Goal: Task Accomplishment & Management: Manage account settings

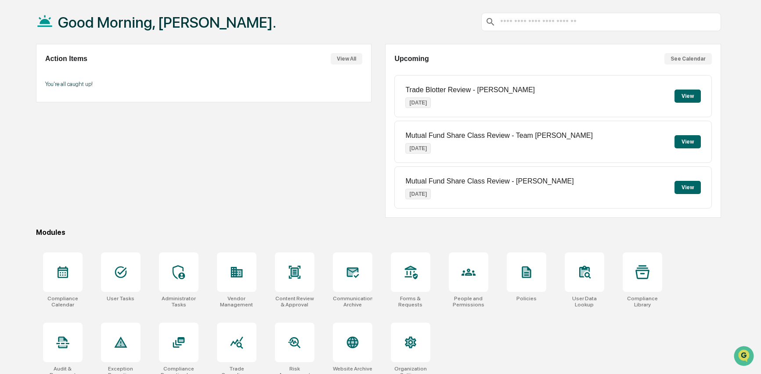
scroll to position [53, 0]
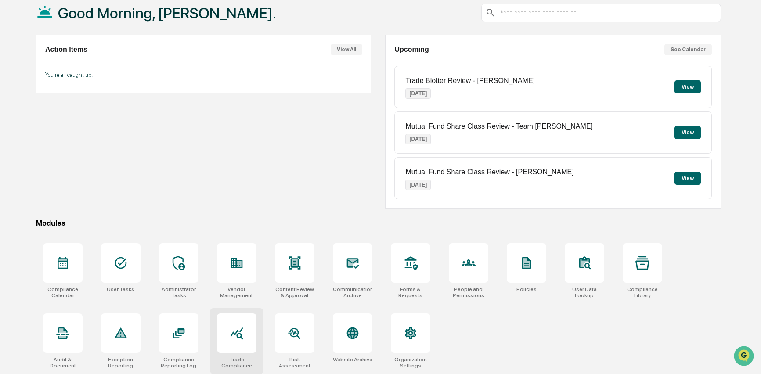
click at [238, 332] on icon at bounding box center [236, 334] width 13 height 12
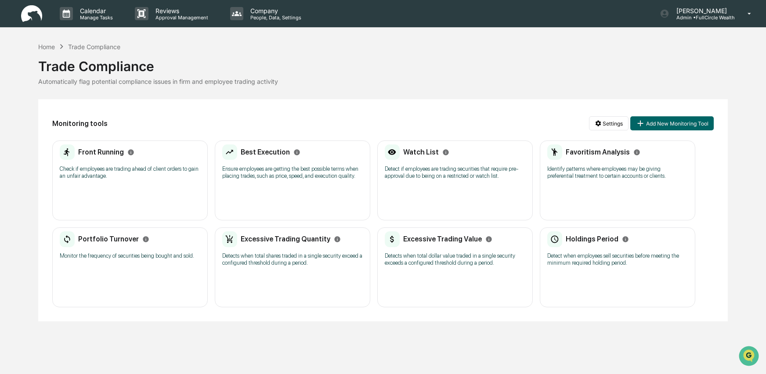
click at [588, 168] on p "Identify patterns where employees may be giving preferential treatment to certa…" at bounding box center [617, 173] width 141 height 14
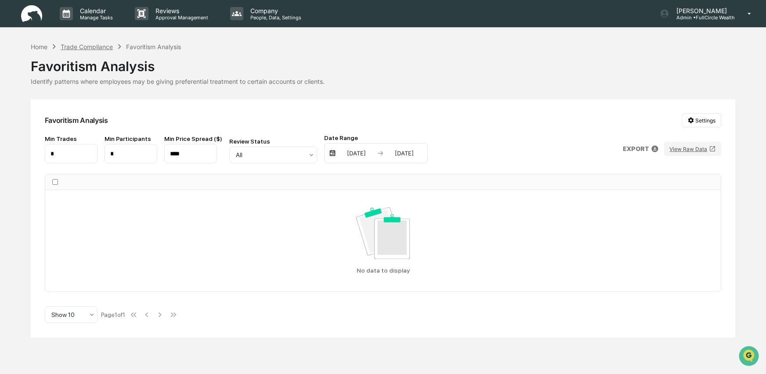
click at [85, 46] on div "Trade Compliance" at bounding box center [87, 46] width 52 height 7
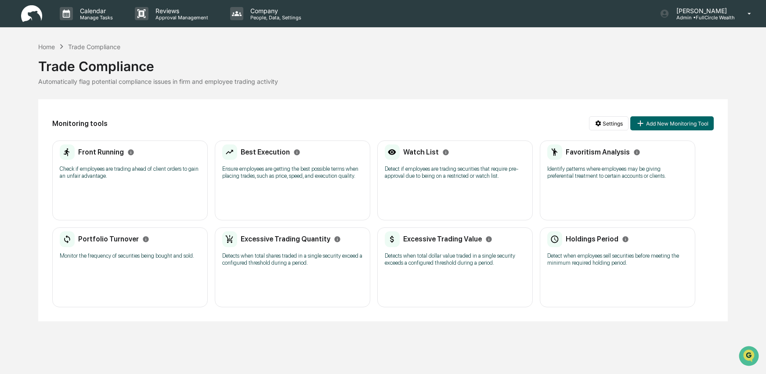
click at [487, 267] on p "Detects when total dollar value traded in a single security exceeds a configure…" at bounding box center [455, 260] width 141 height 14
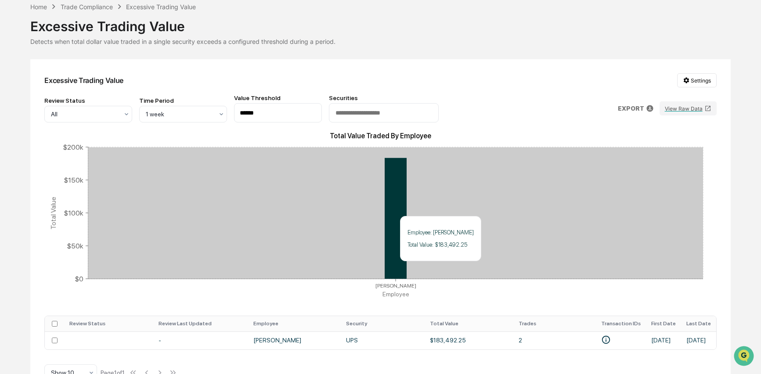
scroll to position [65, 0]
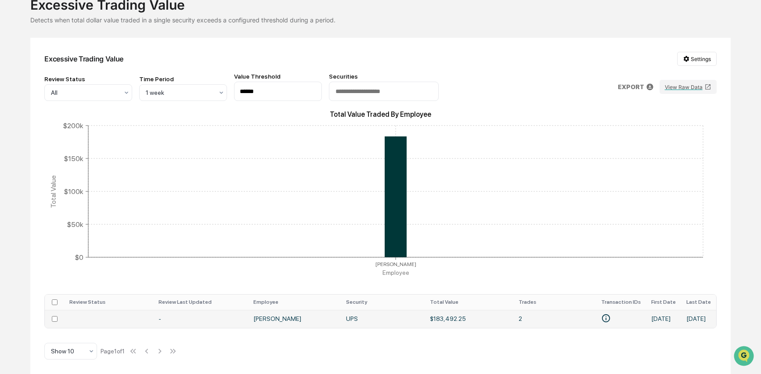
click at [157, 315] on td "-" at bounding box center [200, 319] width 95 height 18
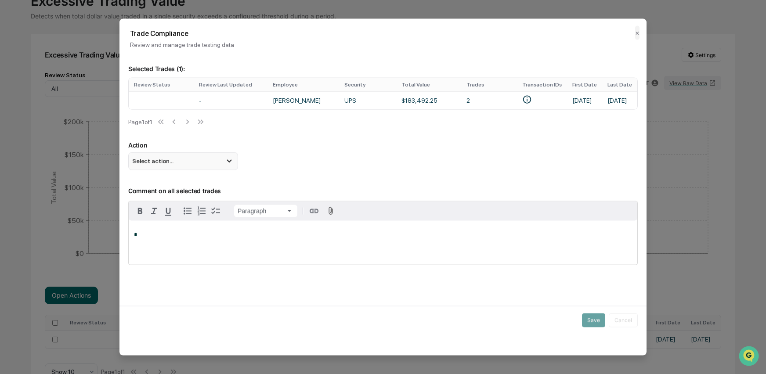
click at [233, 163] on icon at bounding box center [229, 161] width 10 height 10
click at [184, 200] on div "Mark Not Item of Interest" at bounding box center [183, 196] width 103 height 10
drag, startPoint x: 139, startPoint y: 236, endPoint x: 154, endPoint y: 235, distance: 14.5
click at [139, 236] on p "*" at bounding box center [383, 234] width 498 height 6
click at [590, 324] on button "Save" at bounding box center [593, 320] width 23 height 14
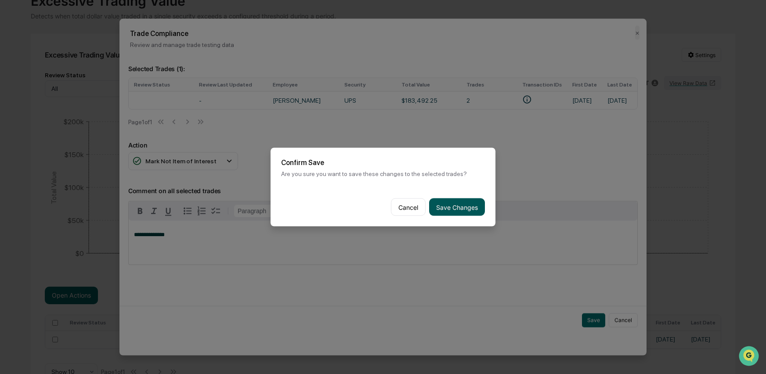
click at [462, 207] on button "Save Changes" at bounding box center [457, 208] width 56 height 18
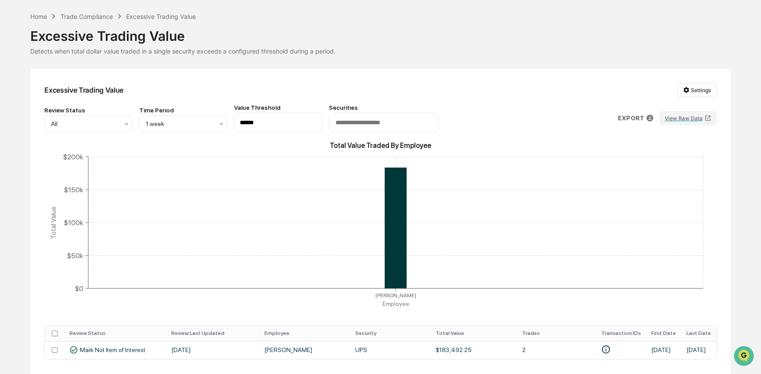
scroll to position [0, 0]
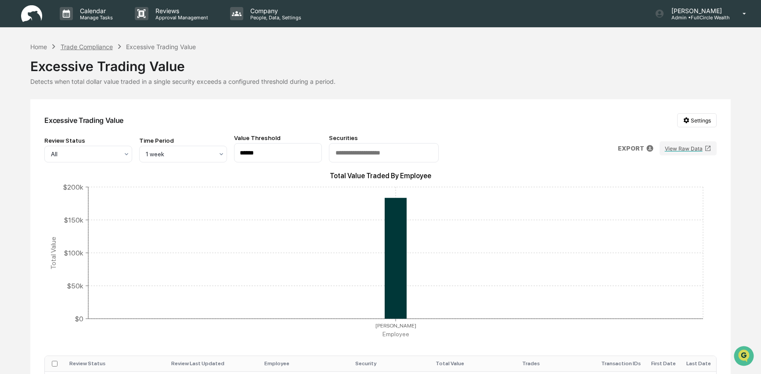
click at [77, 47] on div "Trade Compliance" at bounding box center [87, 46] width 52 height 7
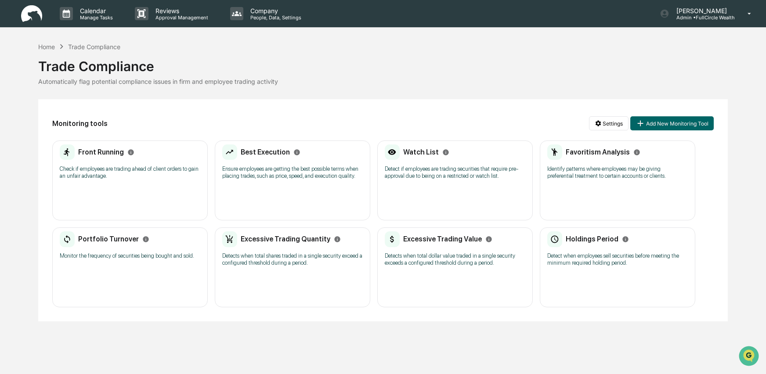
click at [619, 279] on div "Holdings Period Detect when employees sell securities before meeting the minimu…" at bounding box center [617, 268] width 155 height 80
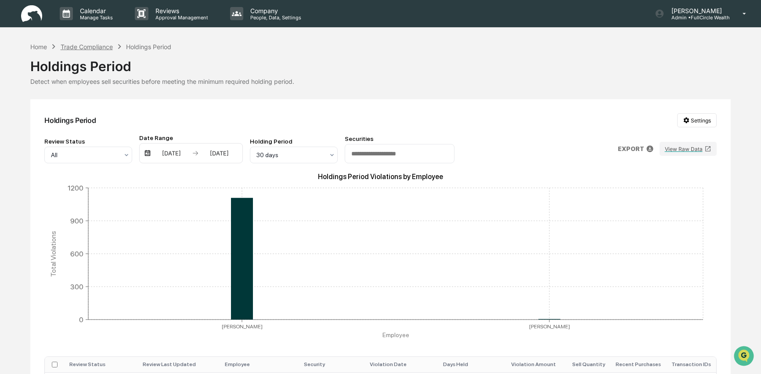
click at [74, 47] on div "Trade Compliance" at bounding box center [87, 46] width 52 height 7
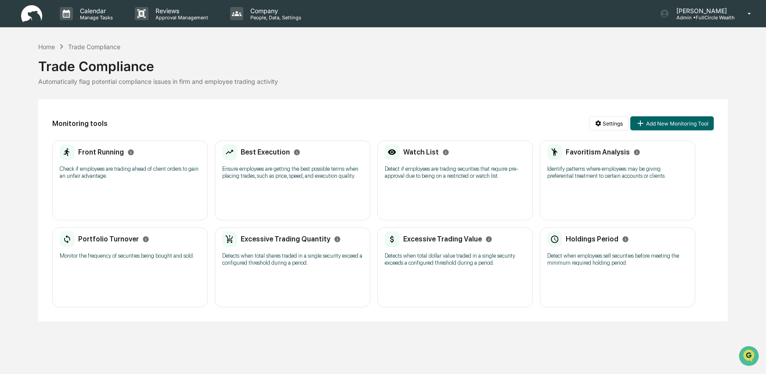
click at [421, 198] on div "Watch List Detect if employees are trading securities that require pre-approval…" at bounding box center [454, 181] width 155 height 80
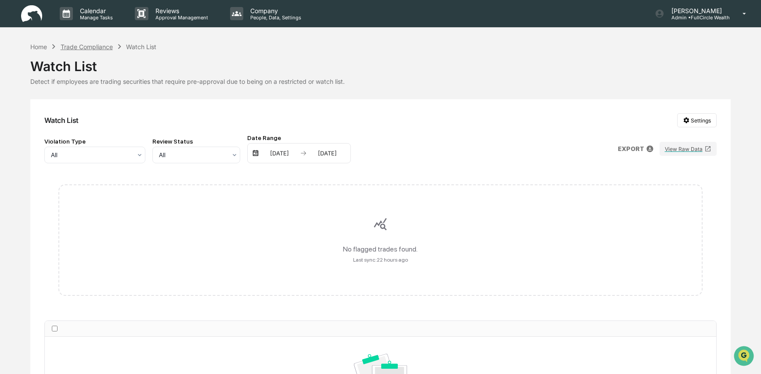
click at [87, 47] on div "Trade Compliance" at bounding box center [87, 46] width 52 height 7
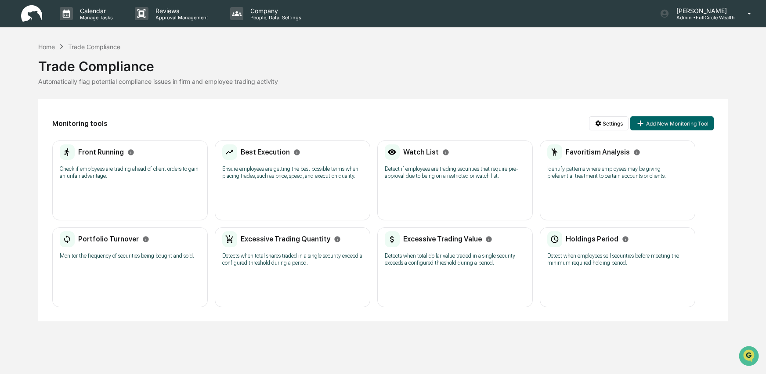
click at [136, 197] on div "Front Running Check if employees are trading ahead of client orders to gain an …" at bounding box center [129, 181] width 155 height 80
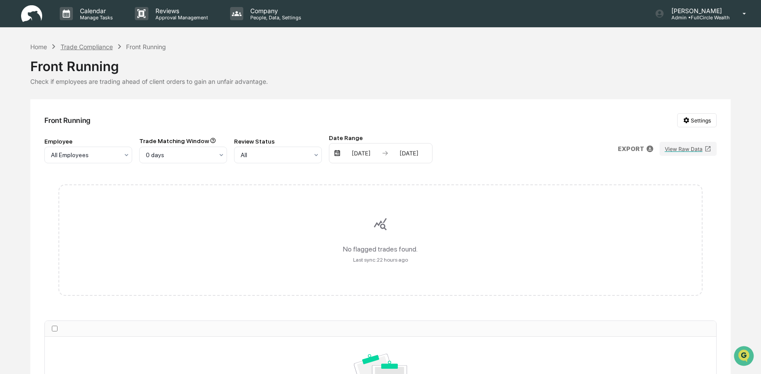
click at [89, 44] on div "Trade Compliance" at bounding box center [87, 46] width 52 height 7
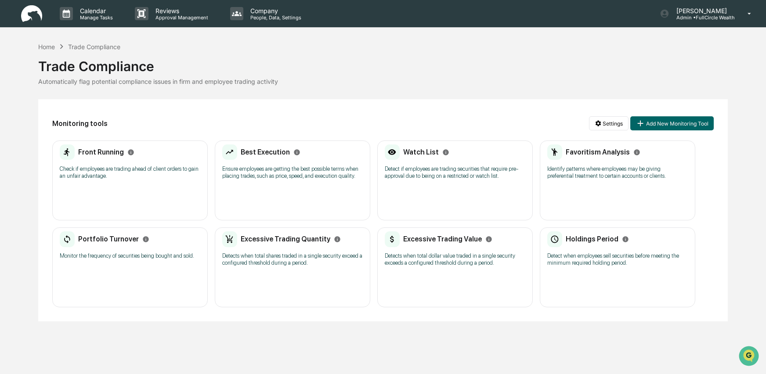
click at [291, 192] on div "Best Execution Ensure employees are getting the best possible terms when placin…" at bounding box center [292, 181] width 155 height 80
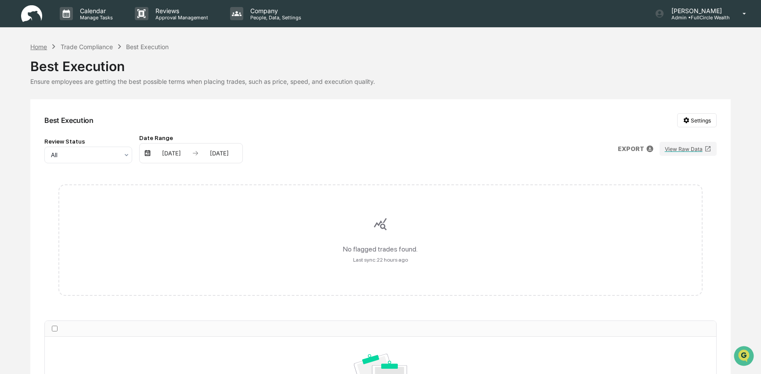
click at [45, 47] on div "Home" at bounding box center [38, 46] width 17 height 7
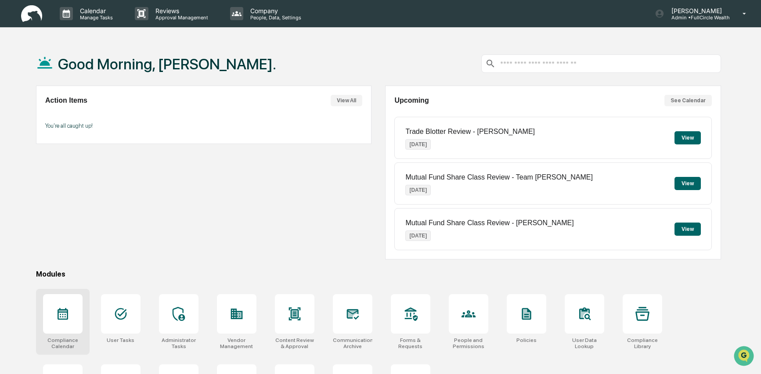
click at [73, 317] on div at bounding box center [63, 314] width 40 height 40
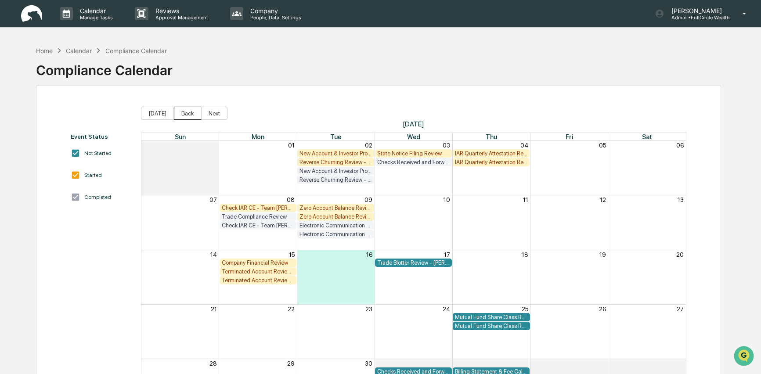
click at [188, 113] on button "Back" at bounding box center [188, 113] width 28 height 13
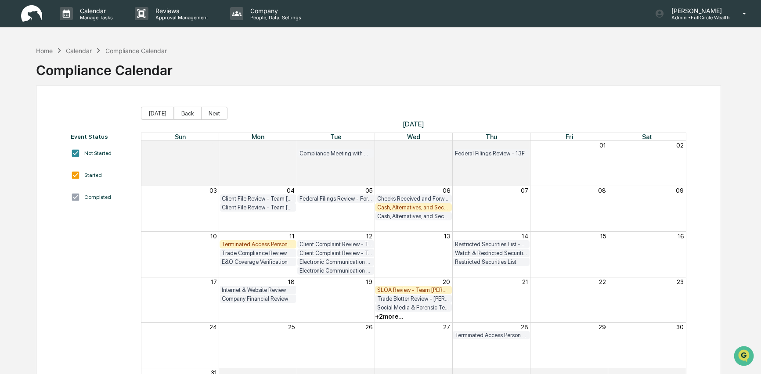
click at [389, 316] on div "+ 2 more..." at bounding box center [389, 316] width 29 height 7
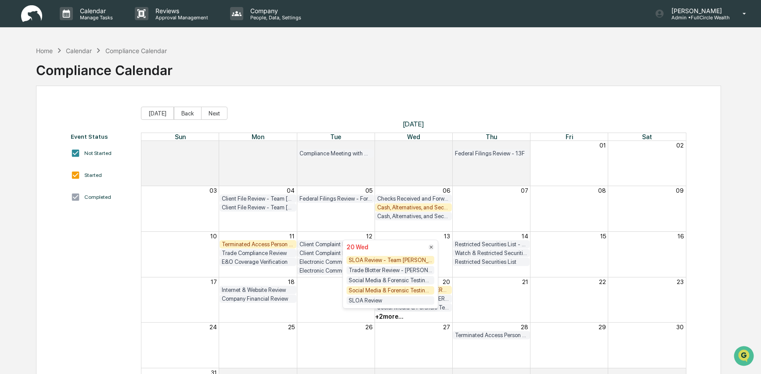
click at [334, 101] on div "Event Status Not Started Started Completed Today Back Next August 2025 Sun Mon …" at bounding box center [378, 261] width 685 height 350
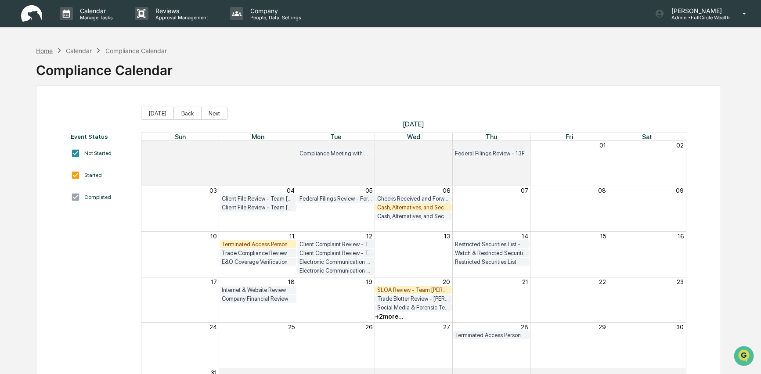
click at [41, 50] on div "Home" at bounding box center [44, 50] width 17 height 7
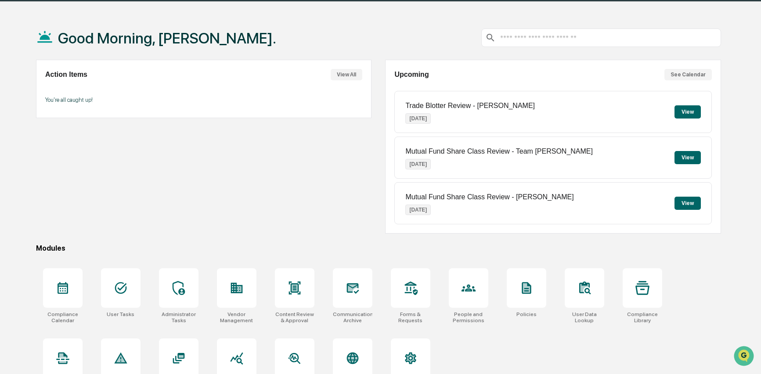
scroll to position [53, 0]
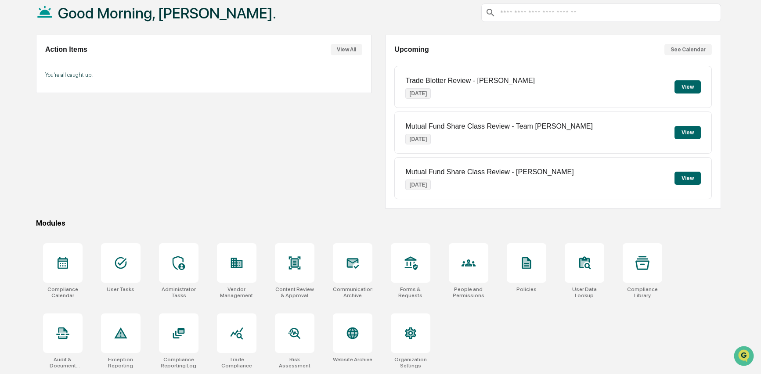
click at [265, 130] on div "Action Items View All You're all caught up!" at bounding box center [204, 122] width 336 height 174
click at [232, 332] on icon at bounding box center [236, 334] width 13 height 12
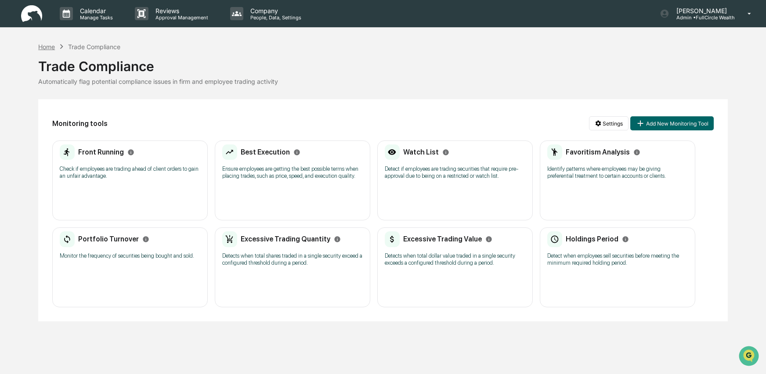
click at [44, 46] on div "Home" at bounding box center [46, 46] width 17 height 7
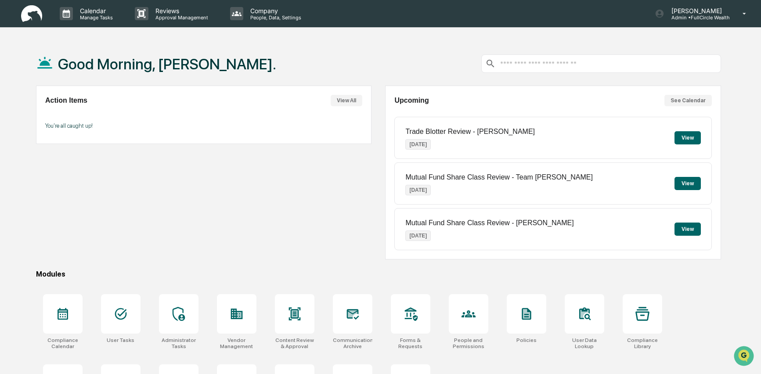
scroll to position [53, 0]
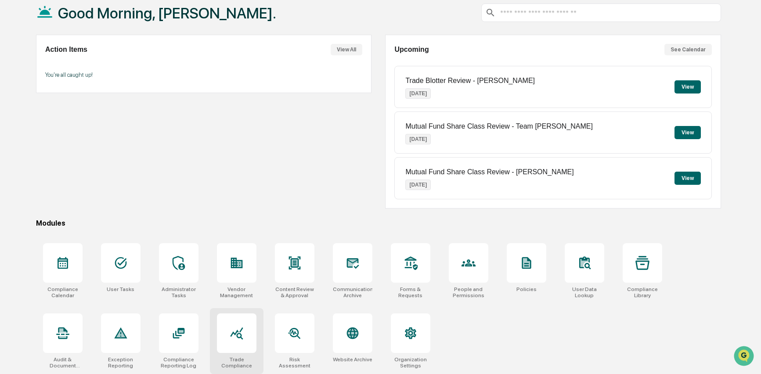
click at [237, 340] on div at bounding box center [237, 333] width 14 height 14
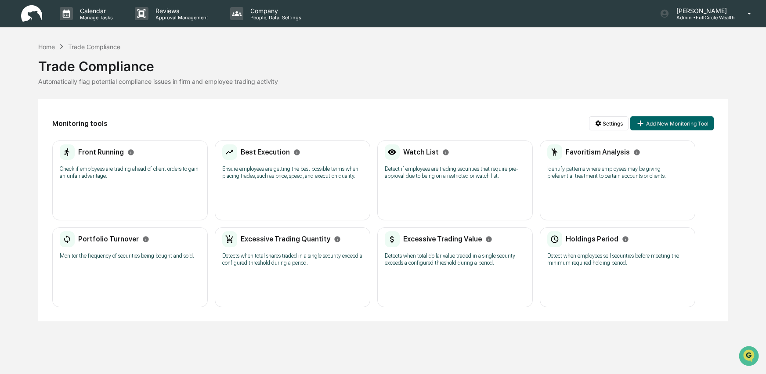
click at [102, 169] on p "Check if employees are trading ahead of client orders to gain an unfair advanta…" at bounding box center [130, 173] width 141 height 14
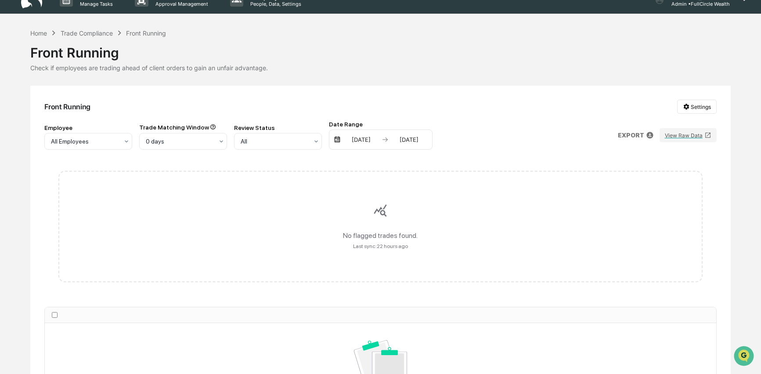
scroll to position [16, 0]
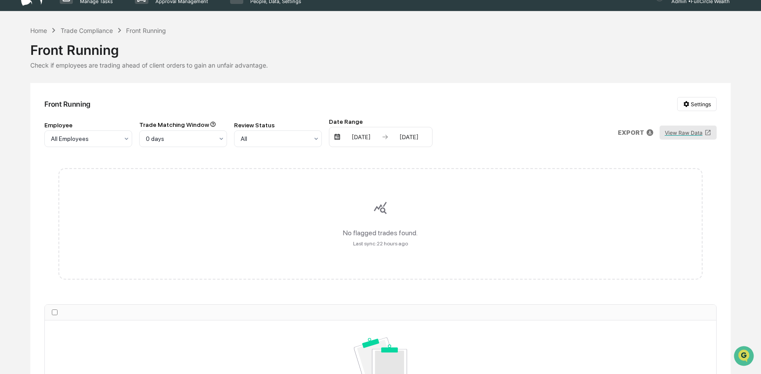
click at [689, 134] on button "View Raw Data" at bounding box center [688, 133] width 57 height 14
click at [96, 28] on div "Trade Compliance" at bounding box center [87, 30] width 52 height 7
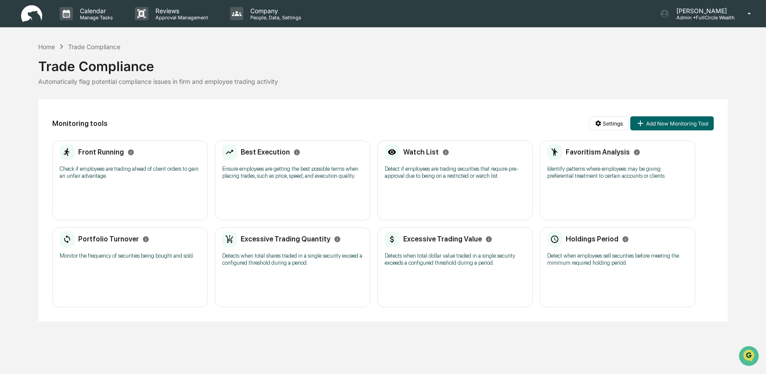
click at [313, 175] on p "Ensure employees are getting the best possible terms when placing trades, such …" at bounding box center [292, 173] width 141 height 14
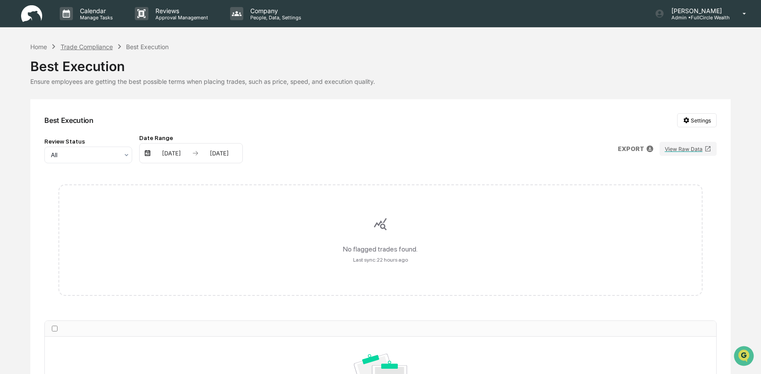
click at [94, 50] on div "Trade Compliance" at bounding box center [87, 46] width 52 height 7
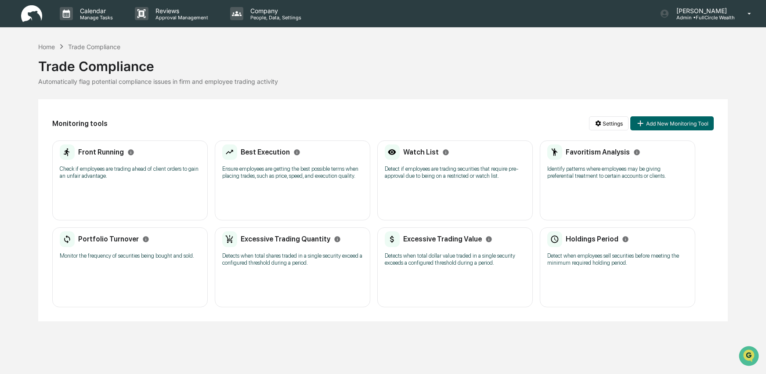
click at [437, 169] on p "Detect if employees are trading securities that require pre-approval due to bei…" at bounding box center [455, 173] width 141 height 14
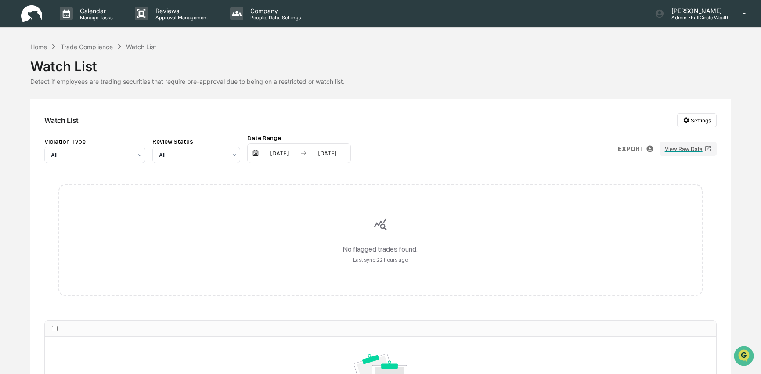
click at [106, 43] on div "Trade Compliance" at bounding box center [87, 46] width 52 height 7
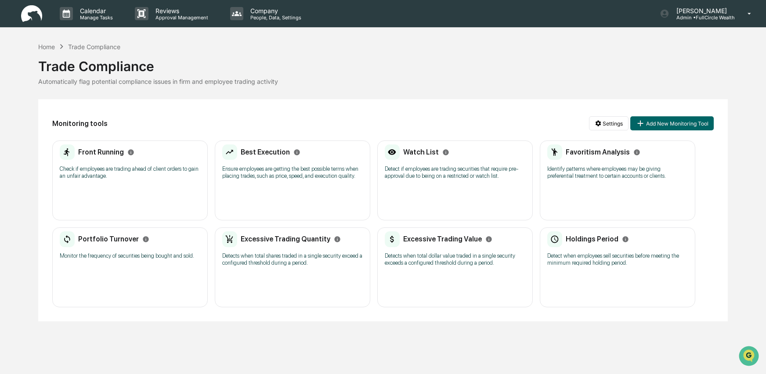
click at [599, 177] on p "Identify patterns where employees may be giving preferential treatment to certa…" at bounding box center [617, 173] width 141 height 14
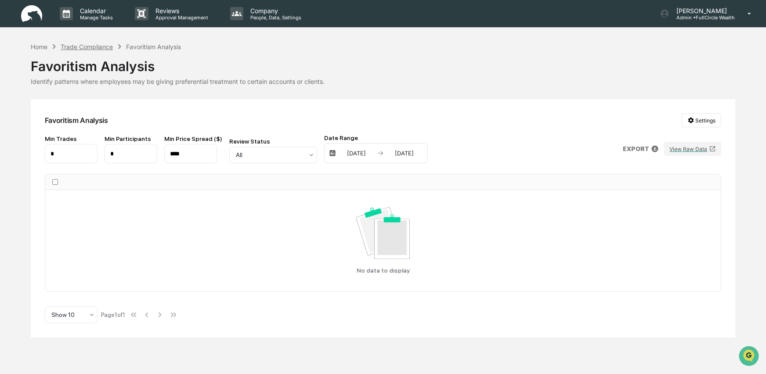
click at [101, 46] on div "Trade Compliance" at bounding box center [87, 46] width 52 height 7
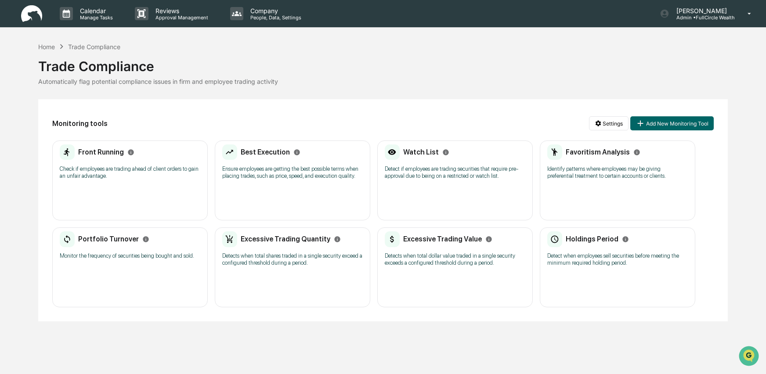
click at [115, 243] on h2 "Portfolio Turnover" at bounding box center [108, 239] width 61 height 8
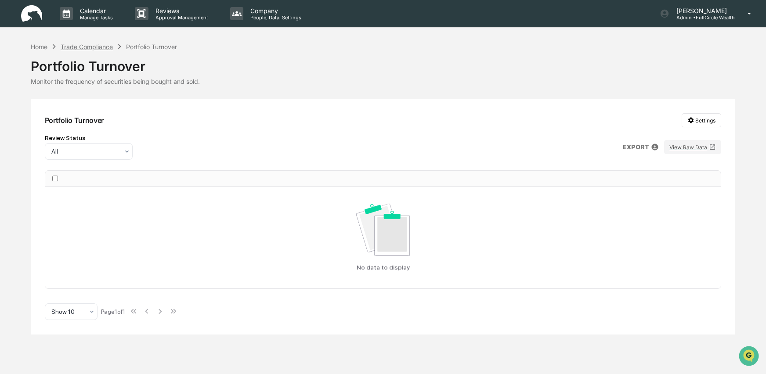
click at [103, 45] on div "Trade Compliance" at bounding box center [87, 46] width 52 height 7
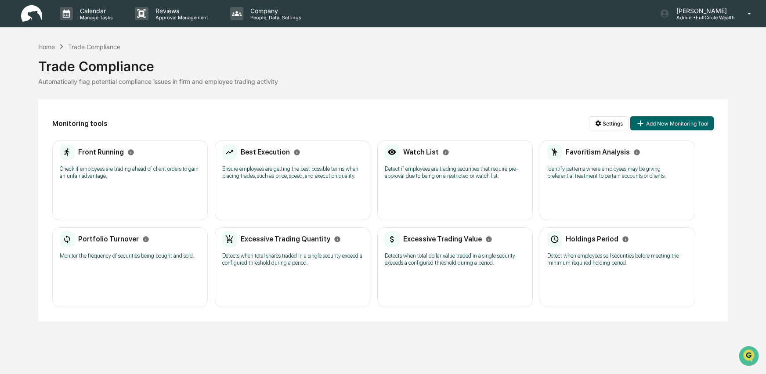
click at [302, 243] on h2 "Excessive Trading Quantity" at bounding box center [286, 239] width 90 height 8
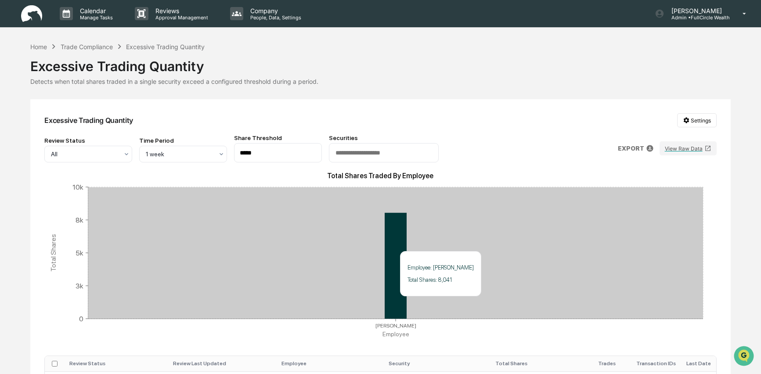
scroll to position [83, 0]
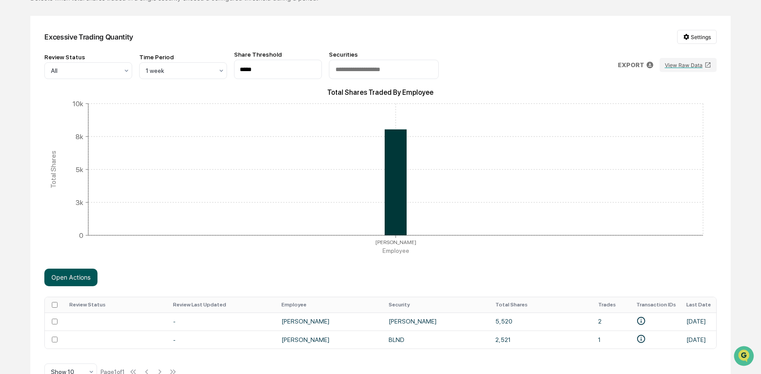
click at [70, 281] on button "Open Actions" at bounding box center [70, 278] width 53 height 18
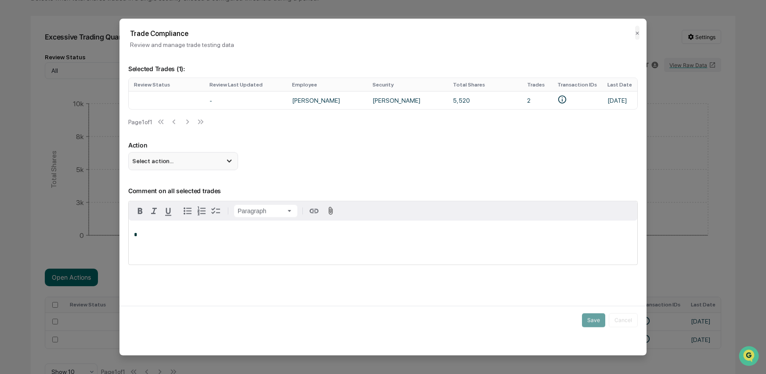
click at [212, 169] on div "Select action..." at bounding box center [183, 161] width 110 height 18
click at [199, 235] on p "*" at bounding box center [383, 234] width 498 height 6
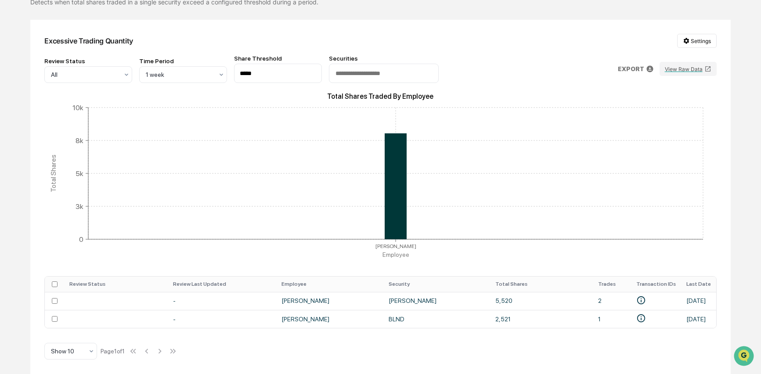
scroll to position [0, 0]
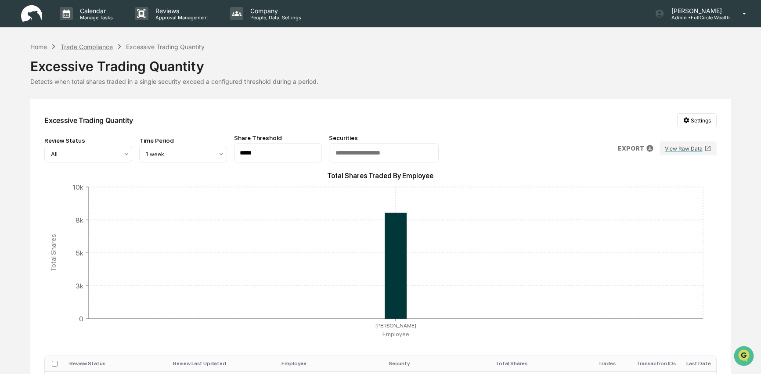
click at [105, 50] on div "Trade Compliance" at bounding box center [87, 46] width 52 height 7
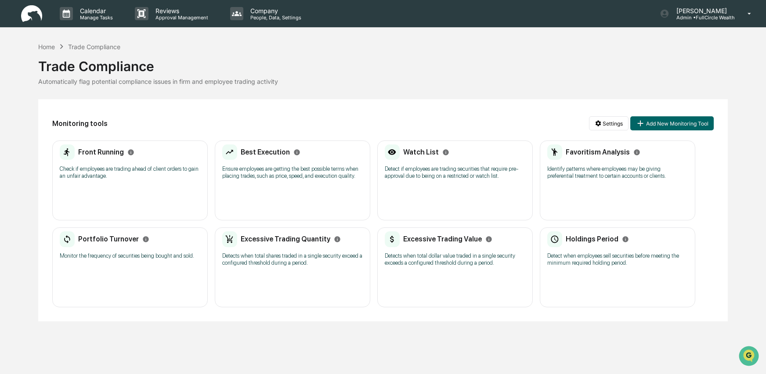
click at [467, 267] on p "Detects when total dollar value traded in a single security exceeds a configure…" at bounding box center [455, 260] width 141 height 14
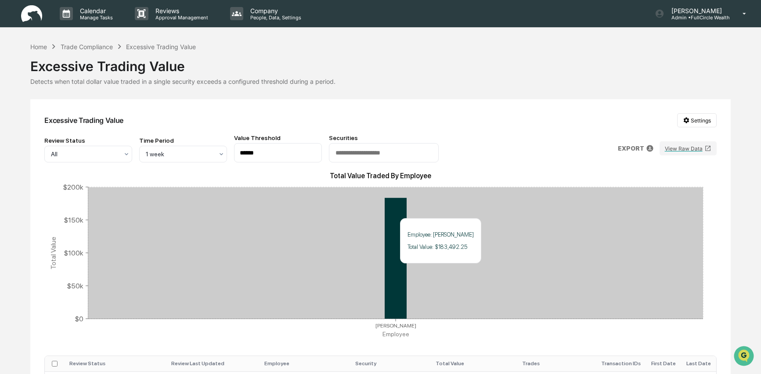
scroll to position [65, 0]
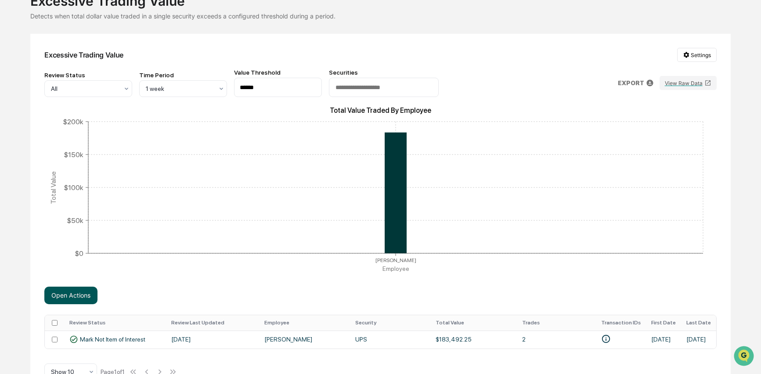
click at [71, 296] on button "Open Actions" at bounding box center [70, 296] width 53 height 18
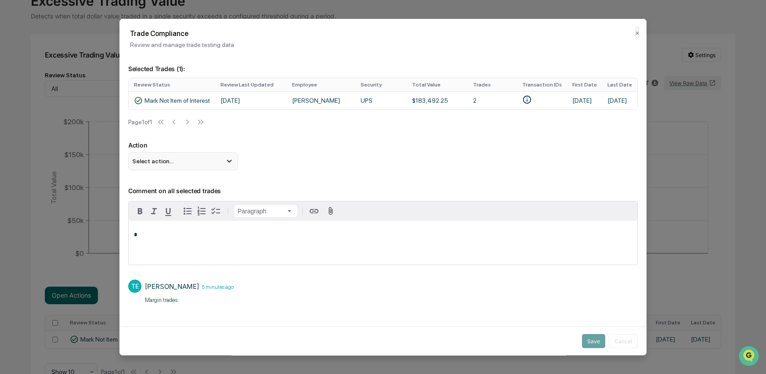
click at [204, 166] on div "Select action..." at bounding box center [183, 161] width 110 height 18
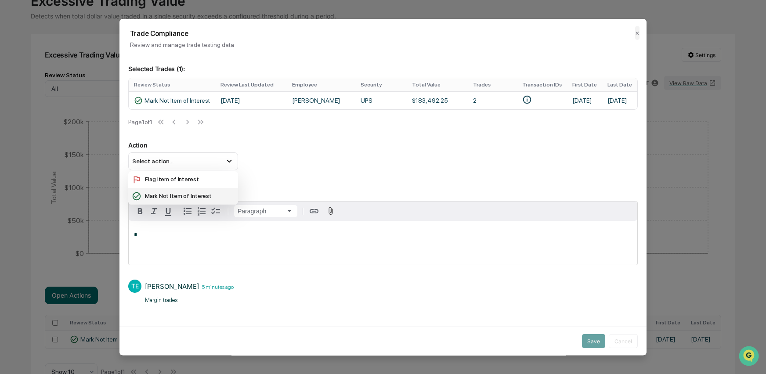
click at [201, 201] on div "Mark Not Item of Interest" at bounding box center [183, 196] width 103 height 10
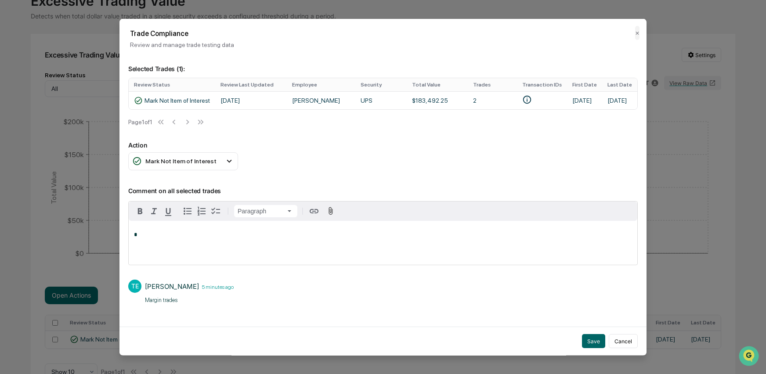
click at [205, 250] on div "*" at bounding box center [383, 242] width 509 height 44
click at [614, 342] on button "Cancel" at bounding box center [623, 341] width 29 height 14
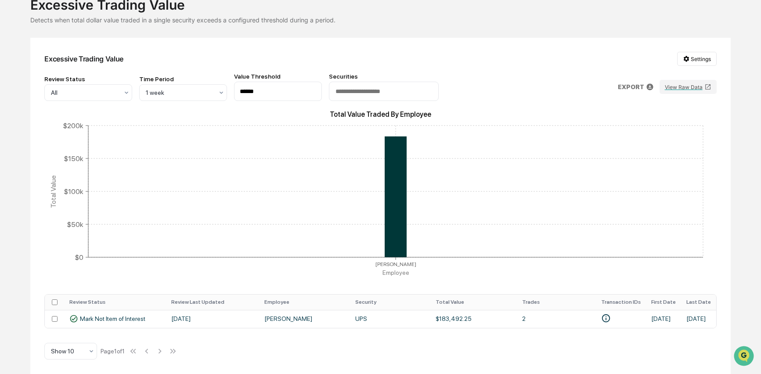
scroll to position [0, 0]
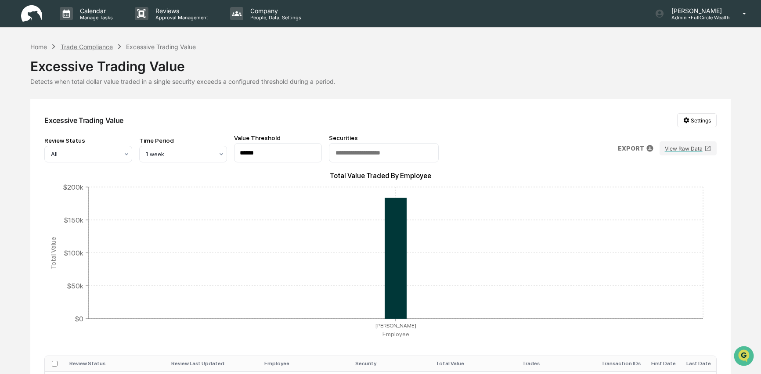
click at [100, 44] on div "Trade Compliance" at bounding box center [87, 46] width 52 height 7
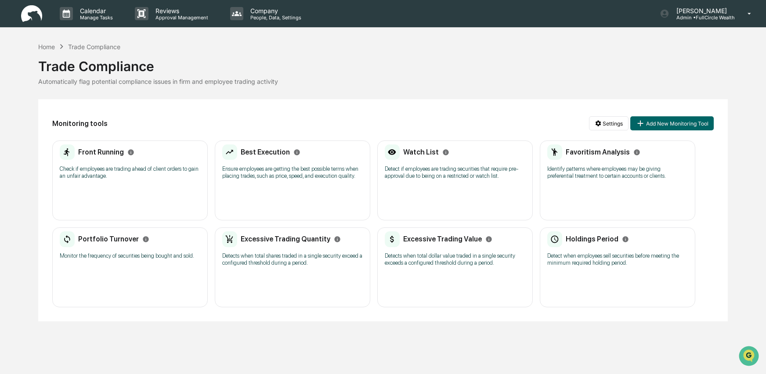
click at [291, 259] on p "Detects when total shares traded in a single security exceed a configured thres…" at bounding box center [292, 260] width 141 height 14
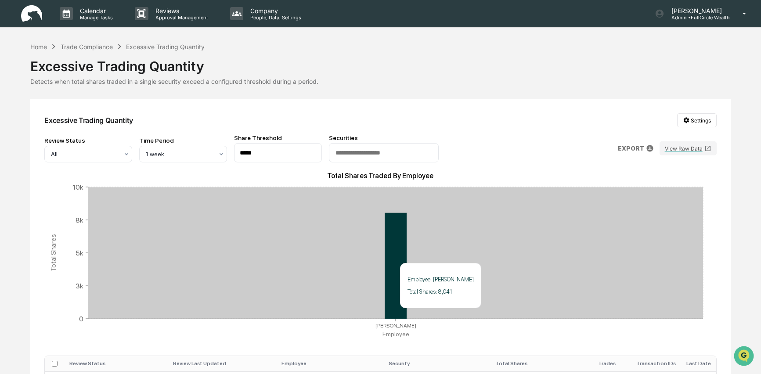
scroll to position [83, 0]
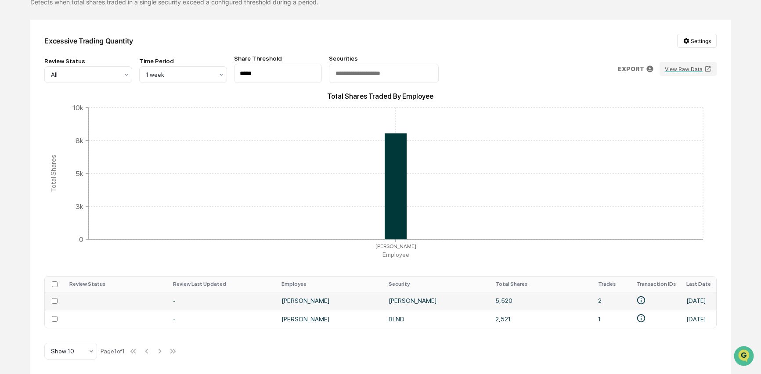
click at [494, 296] on td "5,520" at bounding box center [541, 301] width 103 height 18
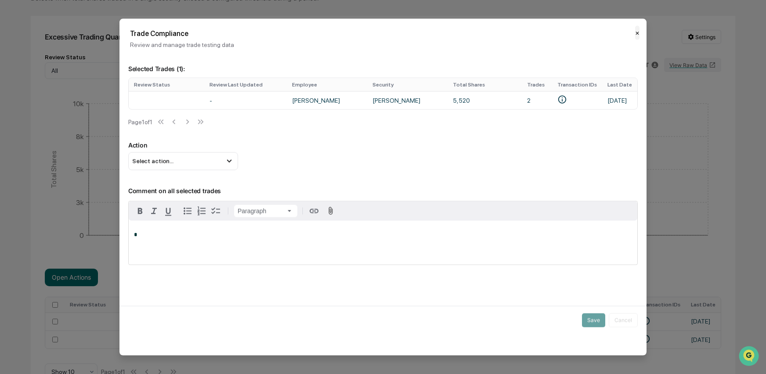
click at [638, 33] on button "✕" at bounding box center [637, 33] width 4 height 14
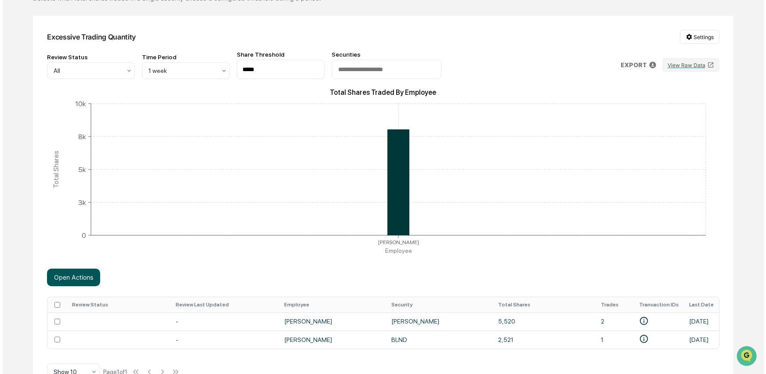
scroll to position [86, 0]
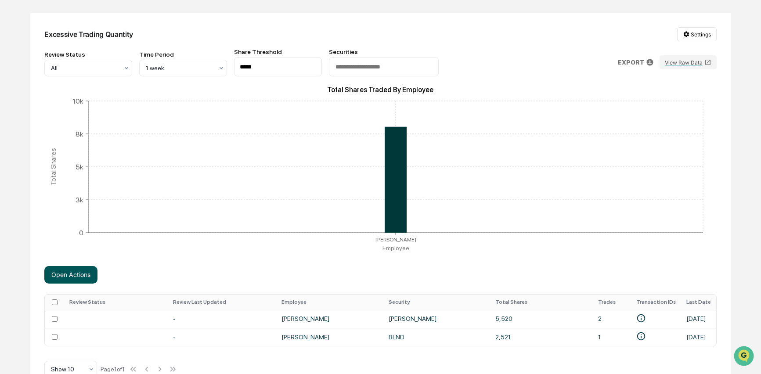
click at [77, 278] on button "Open Actions" at bounding box center [70, 275] width 53 height 18
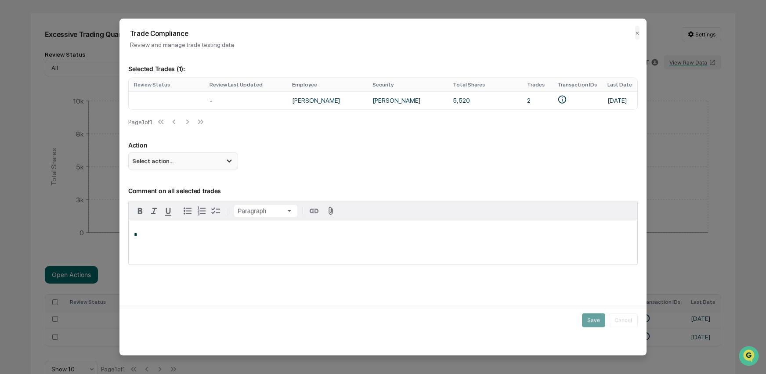
click at [173, 159] on div "Select action..." at bounding box center [183, 161] width 110 height 18
click at [639, 32] on button "✕" at bounding box center [637, 33] width 4 height 14
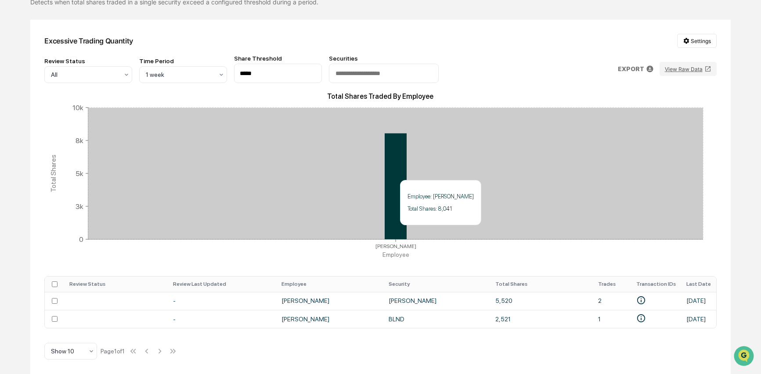
scroll to position [0, 0]
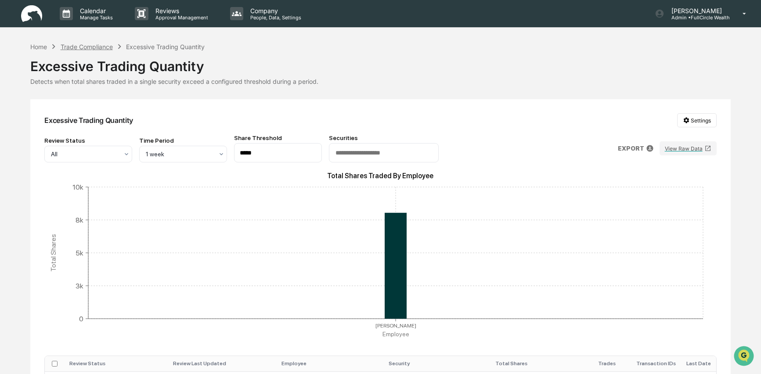
click at [89, 45] on div "Trade Compliance" at bounding box center [87, 46] width 52 height 7
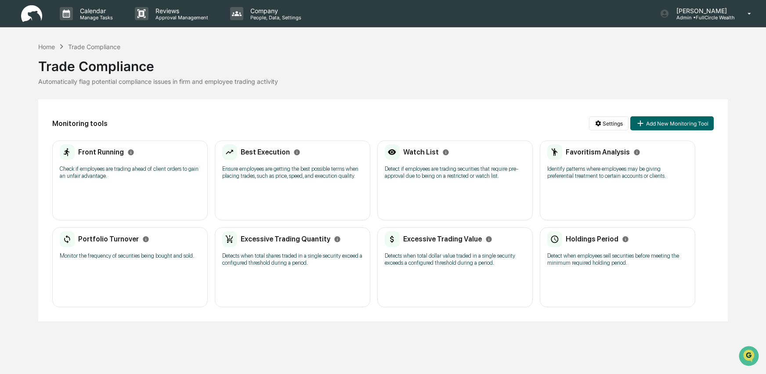
click at [590, 288] on div "Holdings Period Detect when employees sell securities before meeting the minimu…" at bounding box center [617, 268] width 155 height 80
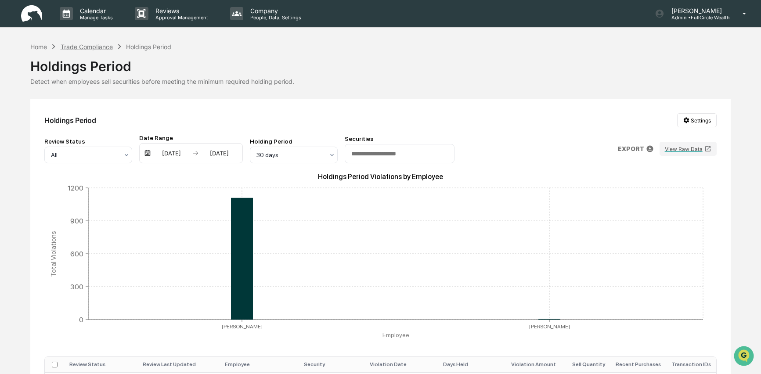
click at [90, 46] on div "Trade Compliance" at bounding box center [87, 46] width 52 height 7
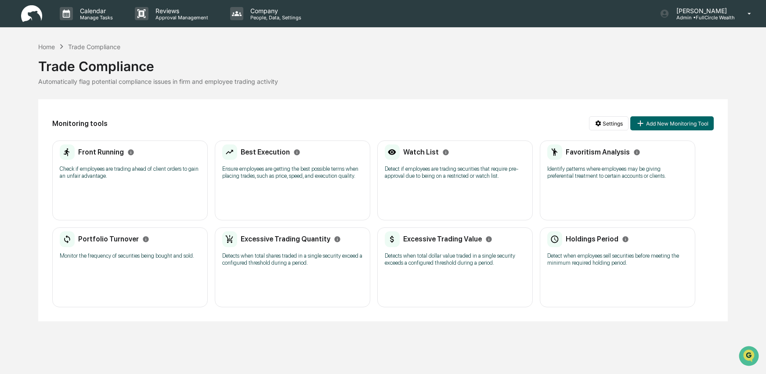
click at [614, 267] on p "Detect when employees sell securities before meeting the minimum required holdi…" at bounding box center [617, 260] width 141 height 14
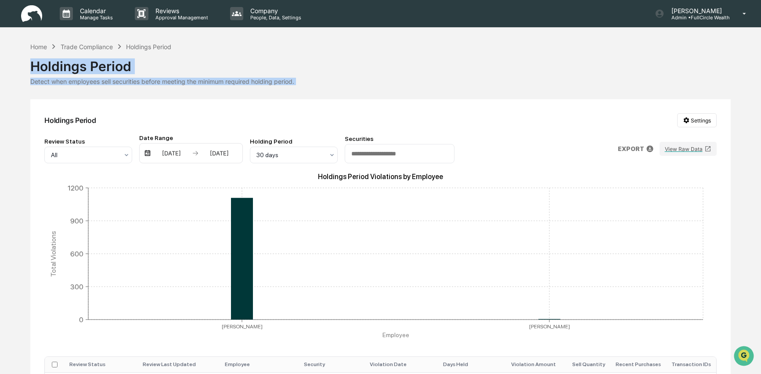
drag, startPoint x: 31, startPoint y: 66, endPoint x: 226, endPoint y: 104, distance: 198.6
click at [226, 104] on div "Home Trade Compliance Holdings Period Holdings Period Detect when employees sel…" at bounding box center [380, 303] width 700 height 522
click at [303, 87] on div "Home Trade Compliance Holdings Period Holdings Period Detect when employees sel…" at bounding box center [380, 303] width 700 height 522
drag, startPoint x: 305, startPoint y: 80, endPoint x: 43, endPoint y: 78, distance: 261.8
click at [43, 78] on div "Detect when employees sell securities before meeting the minimum required holdi…" at bounding box center [380, 81] width 700 height 7
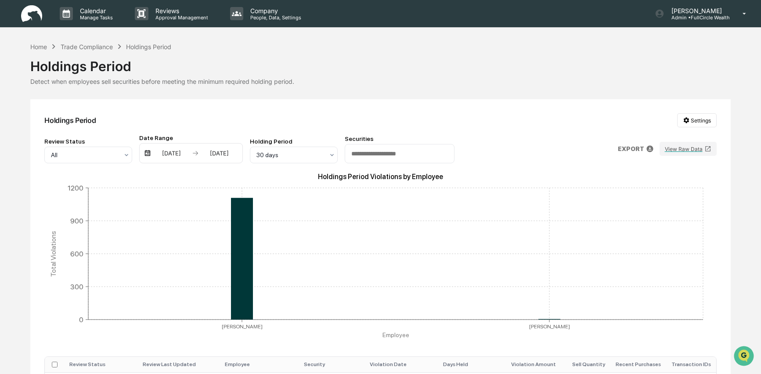
click at [383, 97] on div "Home Trade Compliance Holdings Period Holdings Period Detect when employees sel…" at bounding box center [380, 303] width 700 height 522
click at [298, 153] on div at bounding box center [290, 155] width 68 height 9
click at [270, 178] on div "2 days" at bounding box center [293, 177] width 87 height 18
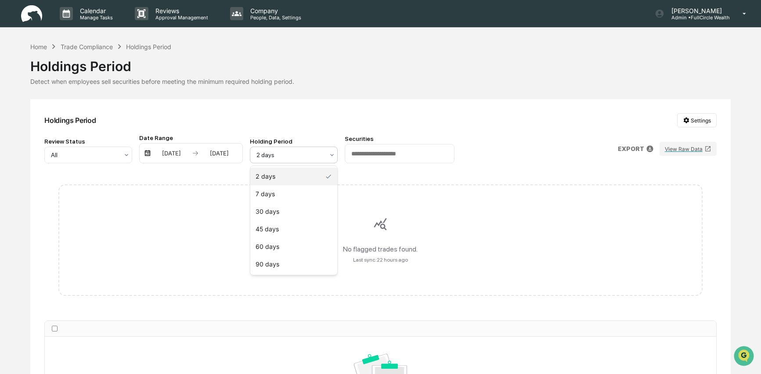
click at [273, 157] on div at bounding box center [290, 155] width 68 height 9
click at [281, 210] on div "30 days" at bounding box center [293, 212] width 87 height 18
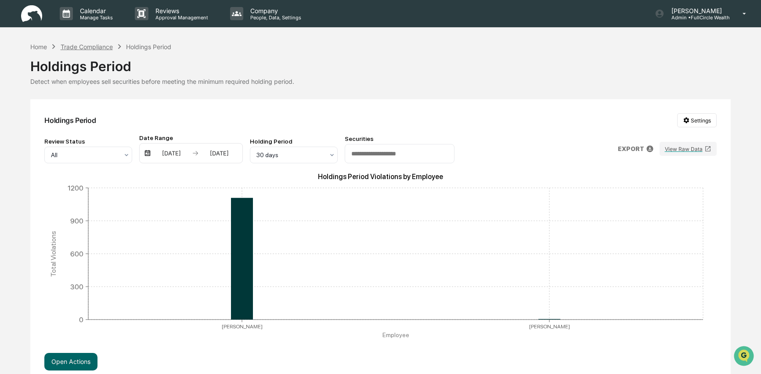
click at [89, 43] on div "Trade Compliance" at bounding box center [87, 46] width 52 height 7
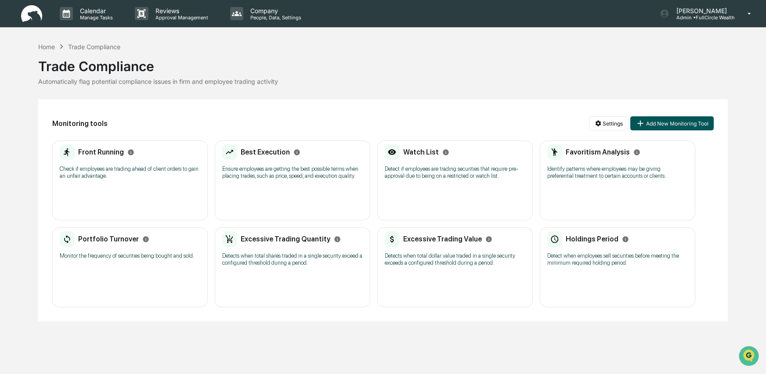
click at [643, 119] on icon at bounding box center [641, 124] width 10 height 10
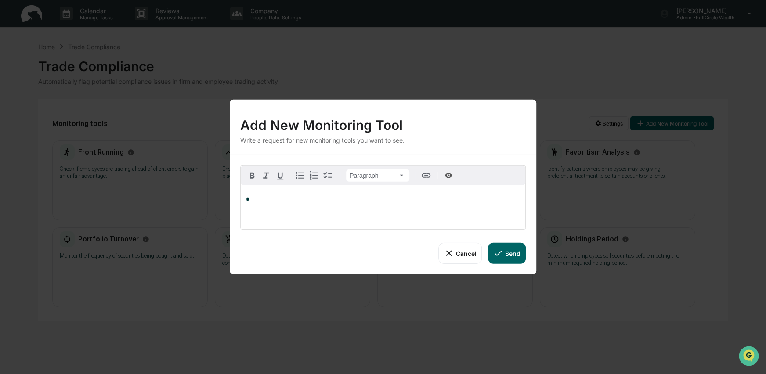
click at [452, 258] on icon at bounding box center [449, 254] width 10 height 10
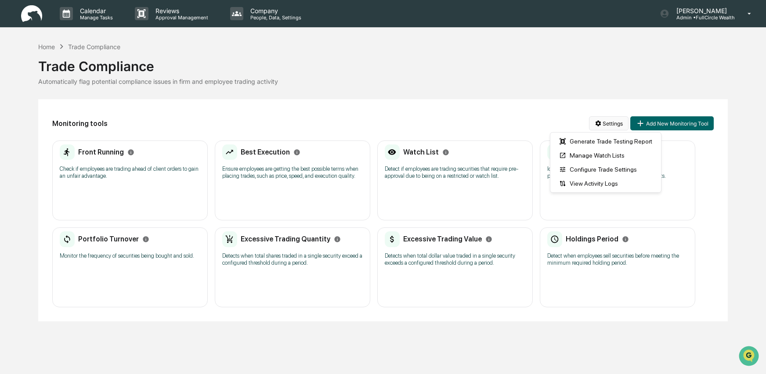
click at [611, 123] on html "Calendar Manage Tasks Reviews Approval Management Company People, Data, Setting…" at bounding box center [383, 187] width 766 height 374
click at [423, 207] on html "Calendar Manage Tasks Reviews Approval Management Company People, Data, Setting…" at bounding box center [383, 187] width 766 height 374
click at [433, 162] on div "Watch List Detect if employees are trading securities that require pre-approval…" at bounding box center [455, 164] width 141 height 41
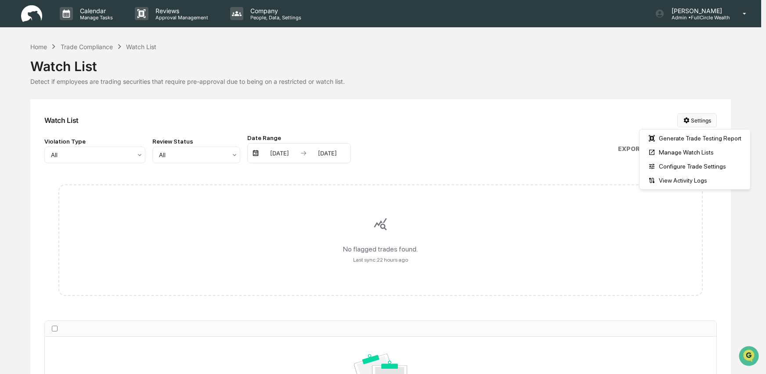
click at [703, 120] on html "Calendar Manage Tasks Reviews Approval Management Company People, Data, Setting…" at bounding box center [383, 187] width 766 height 374
click at [687, 152] on div "Manage Watch Lists" at bounding box center [694, 152] width 107 height 14
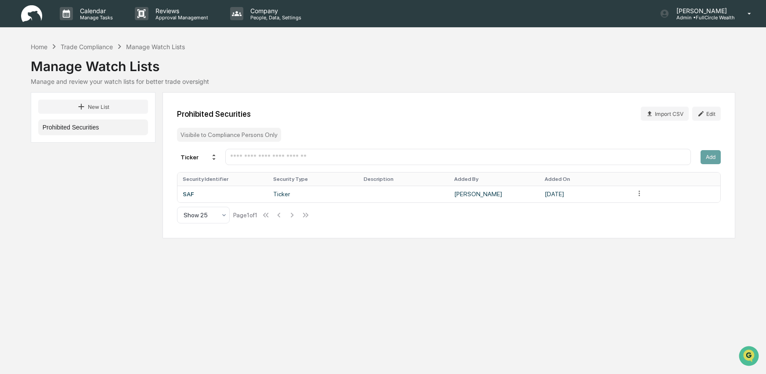
click at [568, 65] on div "Manage Watch Lists" at bounding box center [383, 62] width 704 height 23
click at [96, 45] on div "Trade Compliance" at bounding box center [87, 46] width 52 height 7
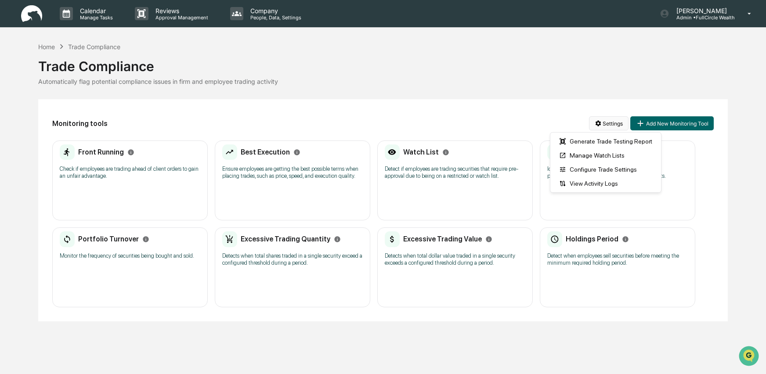
click at [606, 122] on html "Calendar Manage Tasks Reviews Approval Management Company People, Data, Setting…" at bounding box center [383, 187] width 766 height 374
click at [623, 154] on div "Manage Watch Lists" at bounding box center [605, 155] width 107 height 14
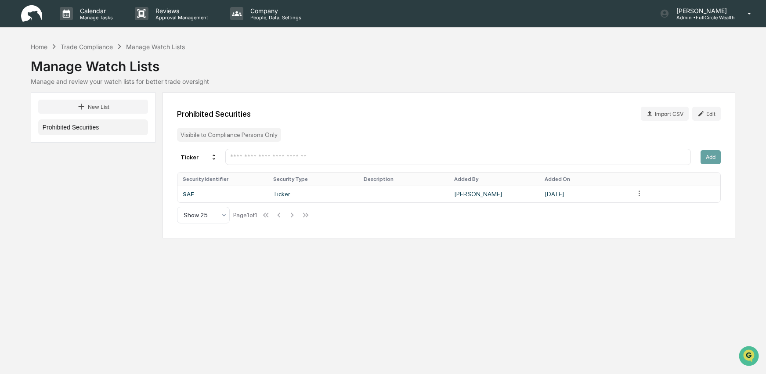
click at [279, 155] on input "text" at bounding box center [458, 157] width 458 height 8
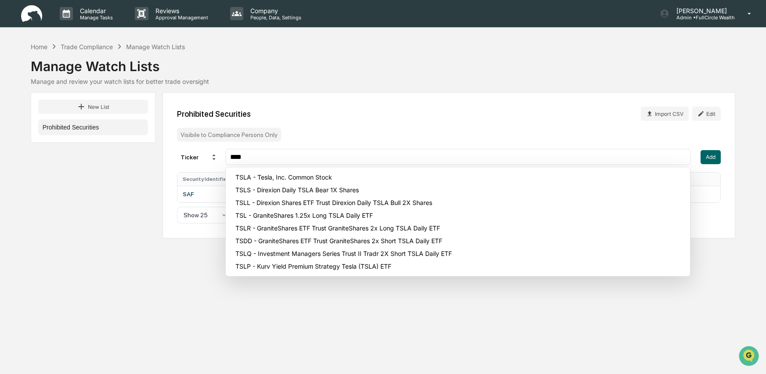
type input "****"
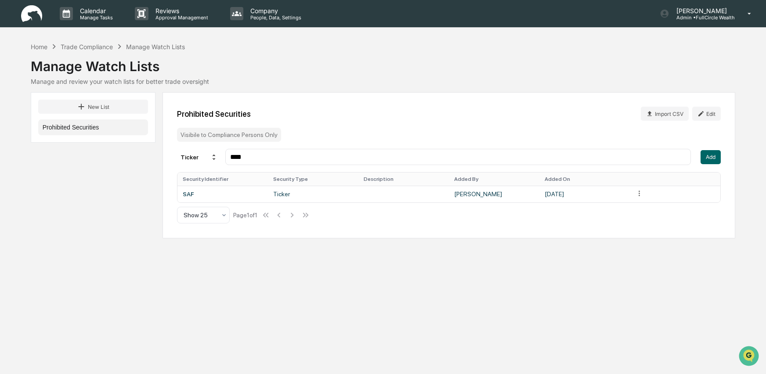
click at [380, 101] on div "Prohibited Securities Import CSV Edit Visibile to Compliance Persons Only Ticke…" at bounding box center [449, 165] width 573 height 146
drag, startPoint x: 252, startPoint y: 151, endPoint x: 224, endPoint y: 156, distance: 28.3
click at [224, 156] on div "Ticker ****" at bounding box center [434, 157] width 514 height 16
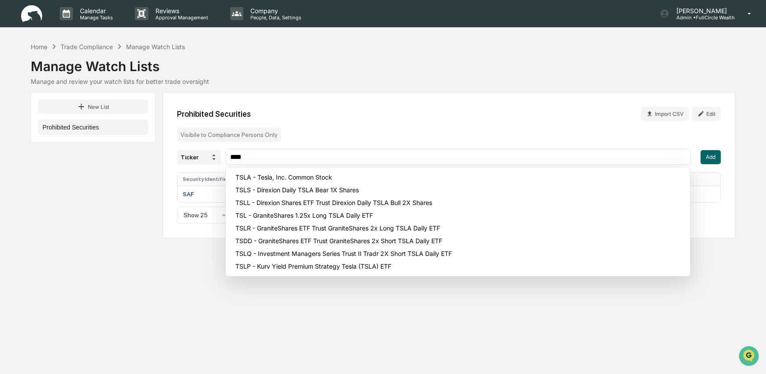
drag, startPoint x: 254, startPoint y: 162, endPoint x: 217, endPoint y: 158, distance: 37.1
click at [217, 158] on div "Ticker ****" at bounding box center [434, 157] width 514 height 16
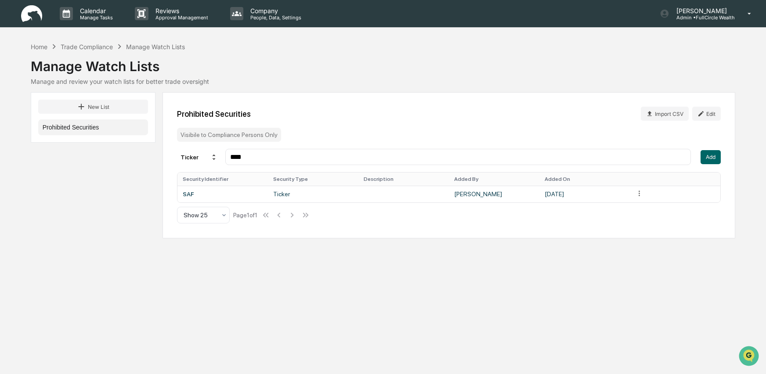
click at [96, 126] on button "Prohibited Securities" at bounding box center [93, 127] width 110 height 16
click at [82, 126] on button "Prohibited Securities" at bounding box center [93, 127] width 110 height 16
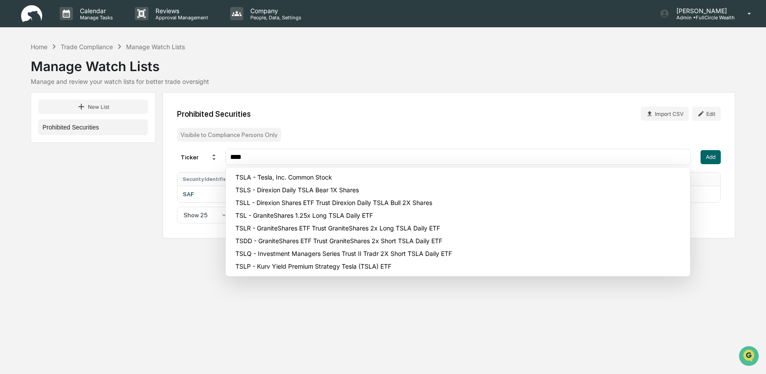
click at [276, 157] on input "****" at bounding box center [458, 157] width 458 height 8
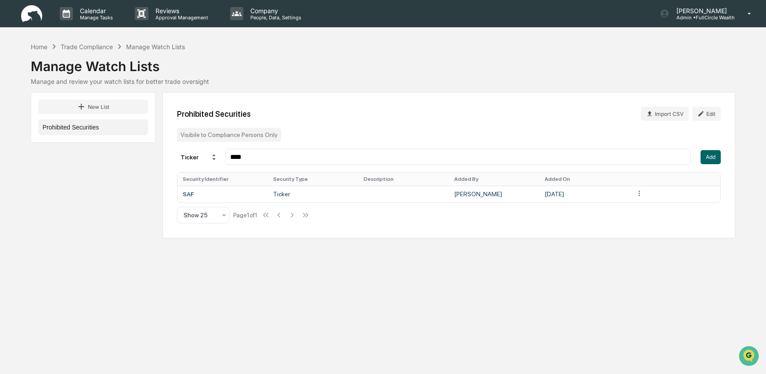
click at [315, 129] on div "Prohibited Securities Import CSV Edit Visibile to Compliance Persons Only Ticke…" at bounding box center [449, 165] width 573 height 146
drag, startPoint x: 87, startPoint y: 65, endPoint x: 174, endPoint y: 76, distance: 87.5
click at [174, 76] on div "Manage Watch Lists Manage and review your watch lists for better trade oversight" at bounding box center [383, 68] width 704 height 34
click at [356, 83] on div "Manage and review your watch lists for better trade oversight" at bounding box center [383, 81] width 704 height 7
click at [88, 107] on button "New List" at bounding box center [93, 107] width 110 height 14
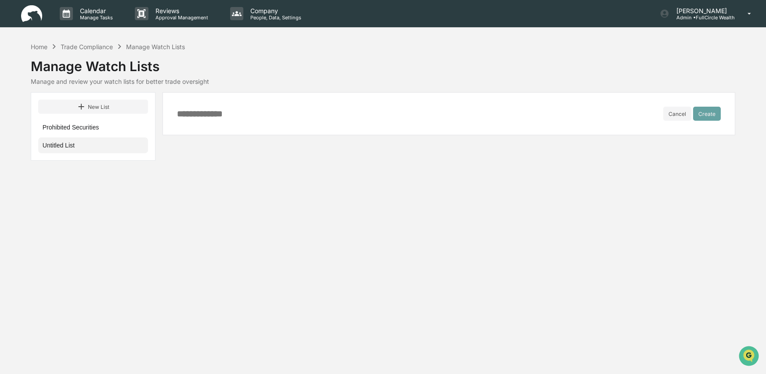
drag, startPoint x: 178, startPoint y: 111, endPoint x: 237, endPoint y: 112, distance: 58.4
click at [237, 112] on input at bounding box center [420, 114] width 486 height 10
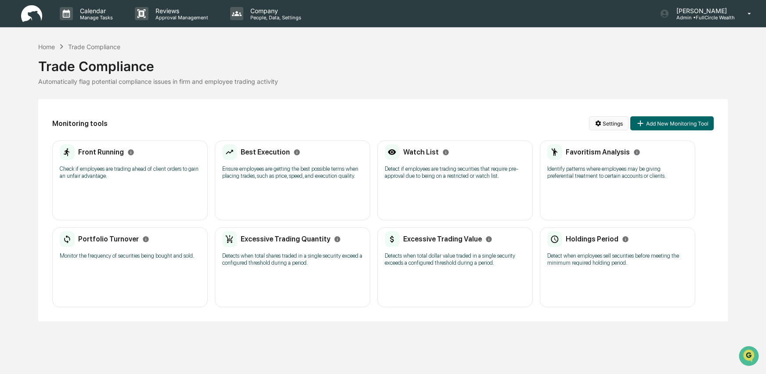
click at [606, 120] on html "Calendar Manage Tasks Reviews Approval Management Company People, Data, Setting…" at bounding box center [383, 187] width 766 height 374
click at [618, 144] on div "Generate Trade Testing Report" at bounding box center [605, 141] width 107 height 14
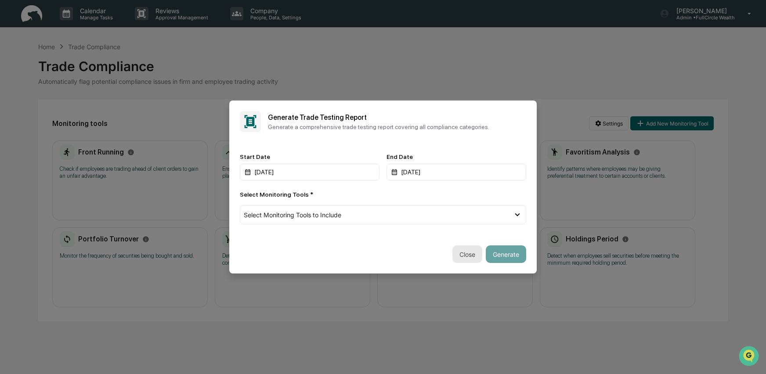
click at [461, 256] on button "Close" at bounding box center [467, 255] width 30 height 18
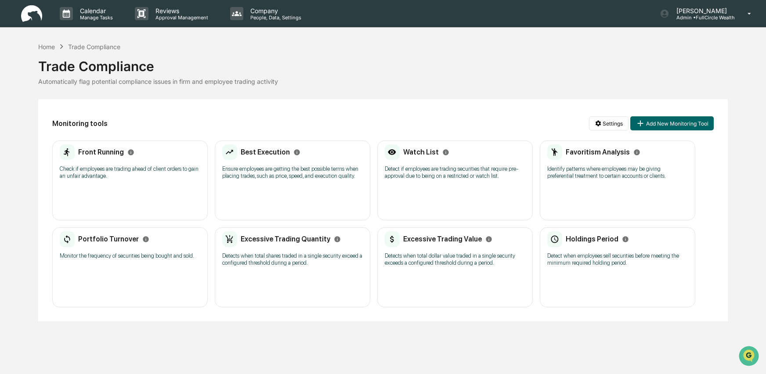
click at [33, 12] on img at bounding box center [31, 13] width 21 height 17
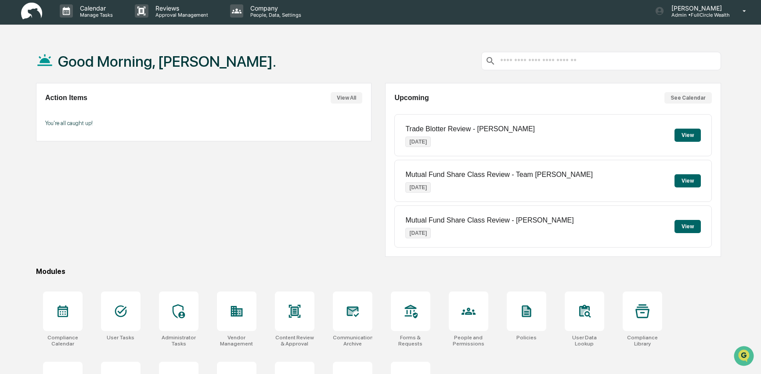
scroll to position [53, 0]
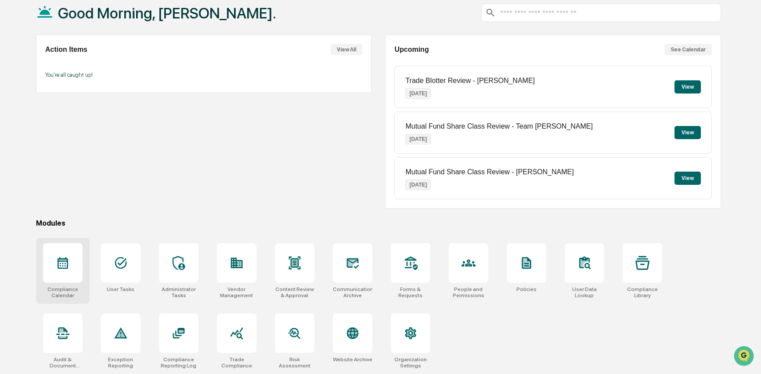
click at [54, 267] on div at bounding box center [63, 263] width 40 height 40
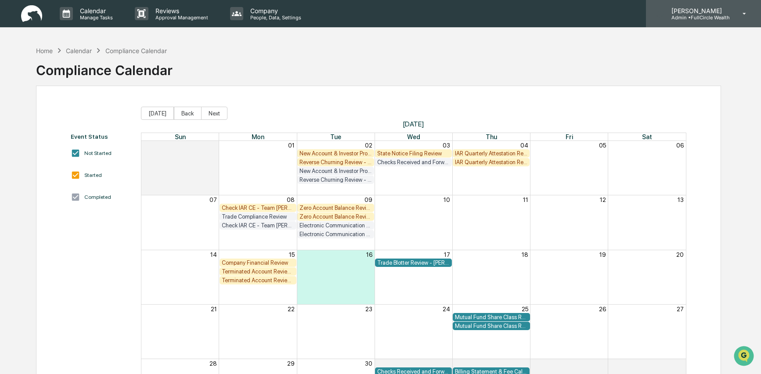
click at [683, 19] on p "Admin • FullCircle Wealth" at bounding box center [697, 17] width 65 height 6
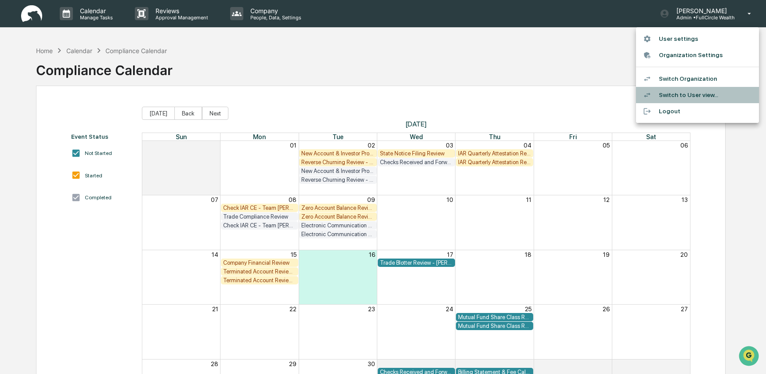
click at [688, 96] on li "Switch to User view..." at bounding box center [697, 95] width 123 height 16
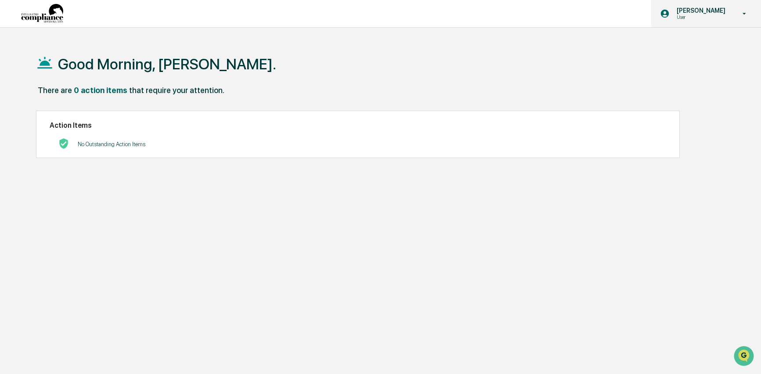
click at [708, 14] on p "[PERSON_NAME]" at bounding box center [700, 10] width 60 height 7
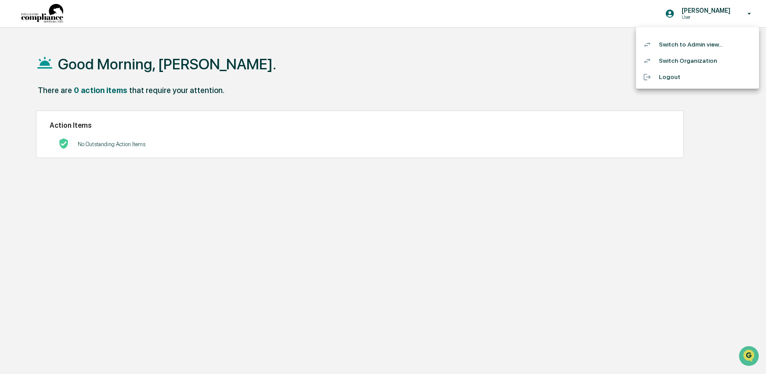
click at [697, 43] on li "Switch to Admin view..." at bounding box center [697, 44] width 123 height 16
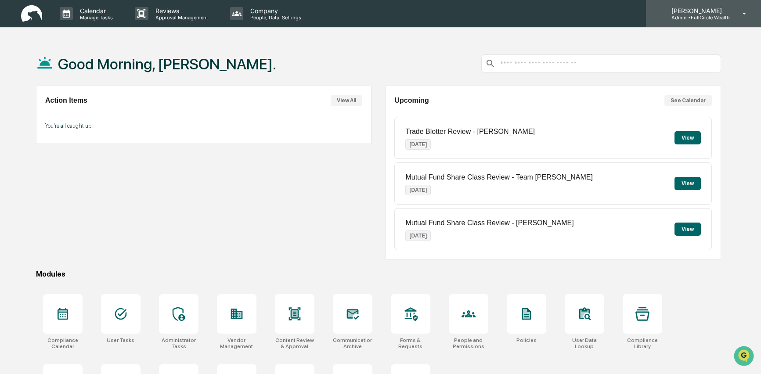
click at [702, 14] on p "Admin • FullCircle Wealth" at bounding box center [697, 17] width 65 height 6
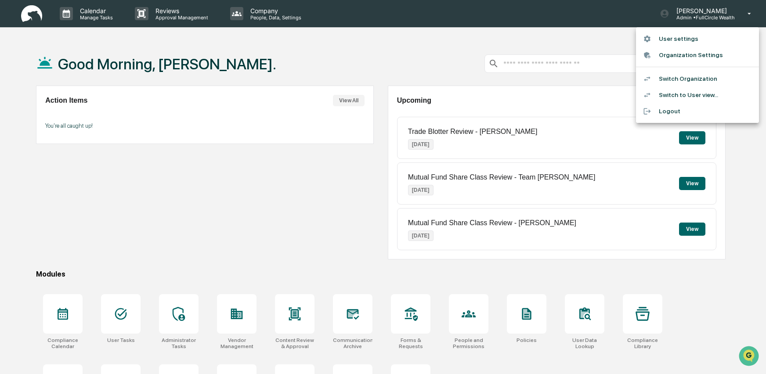
click at [668, 81] on li "Switch Organization" at bounding box center [697, 79] width 123 height 16
